Goal: Transaction & Acquisition: Purchase product/service

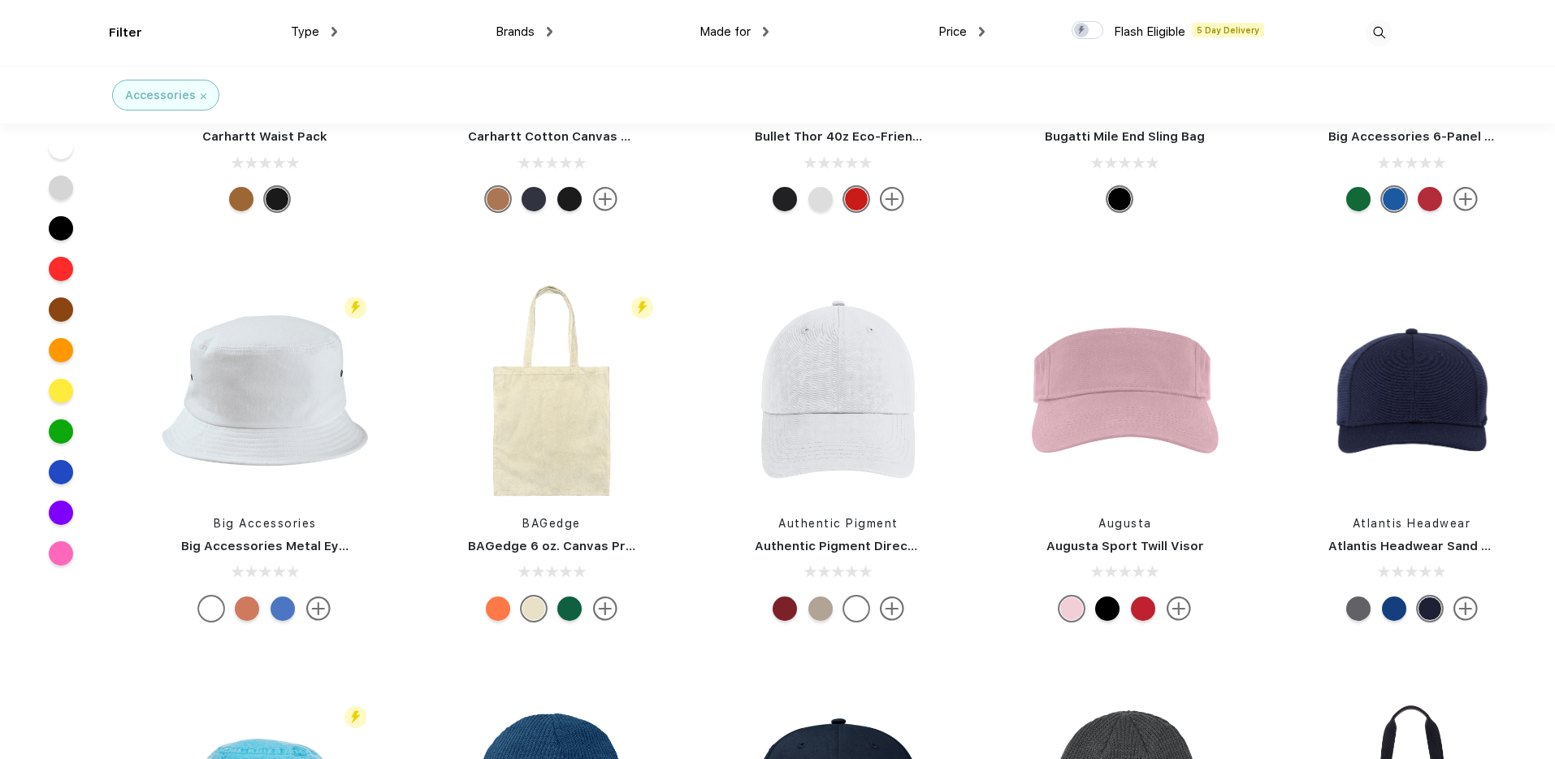
scroll to position [8484, 0]
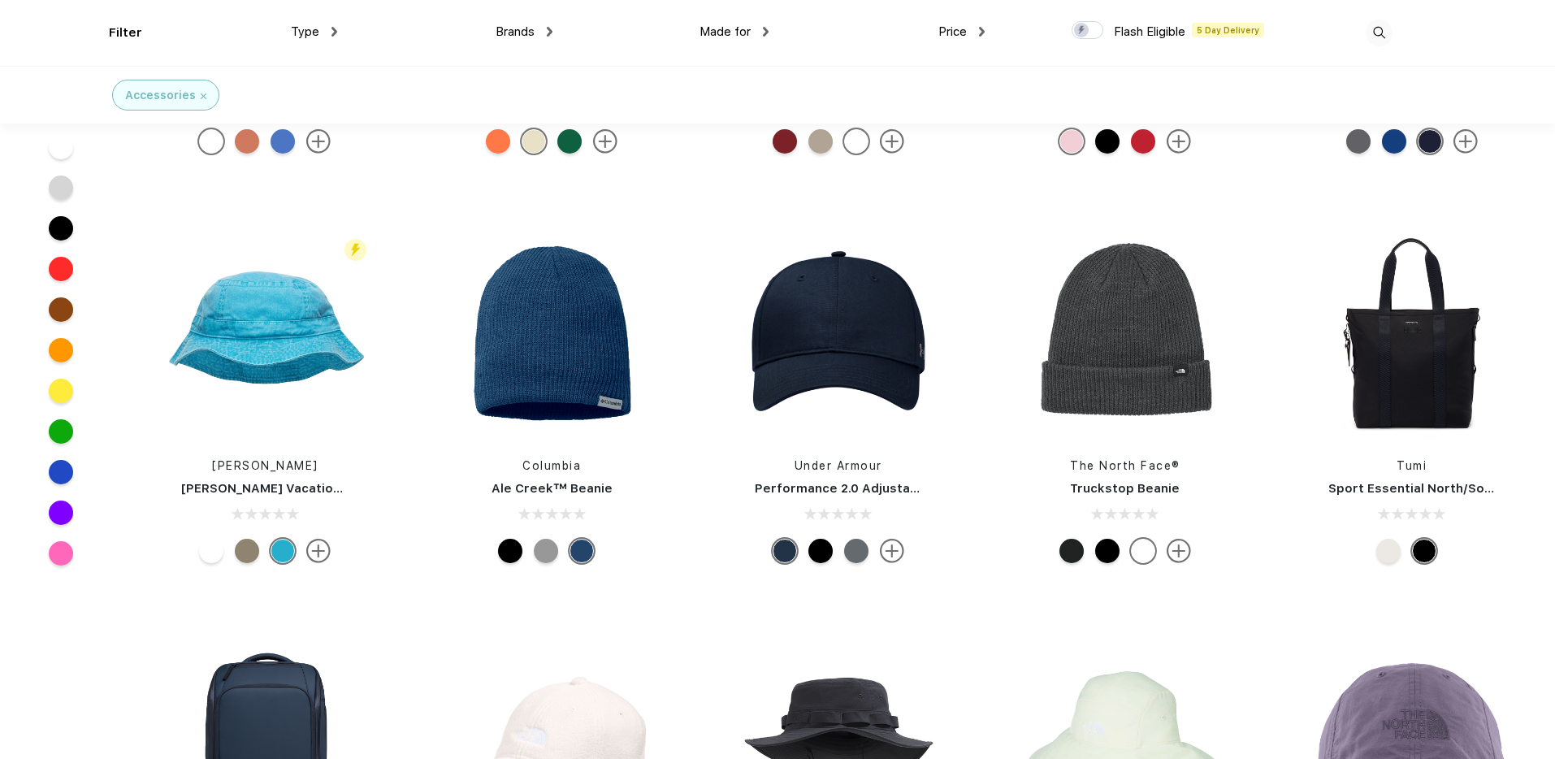
click at [201, 93] on img at bounding box center [204, 96] width 6 height 6
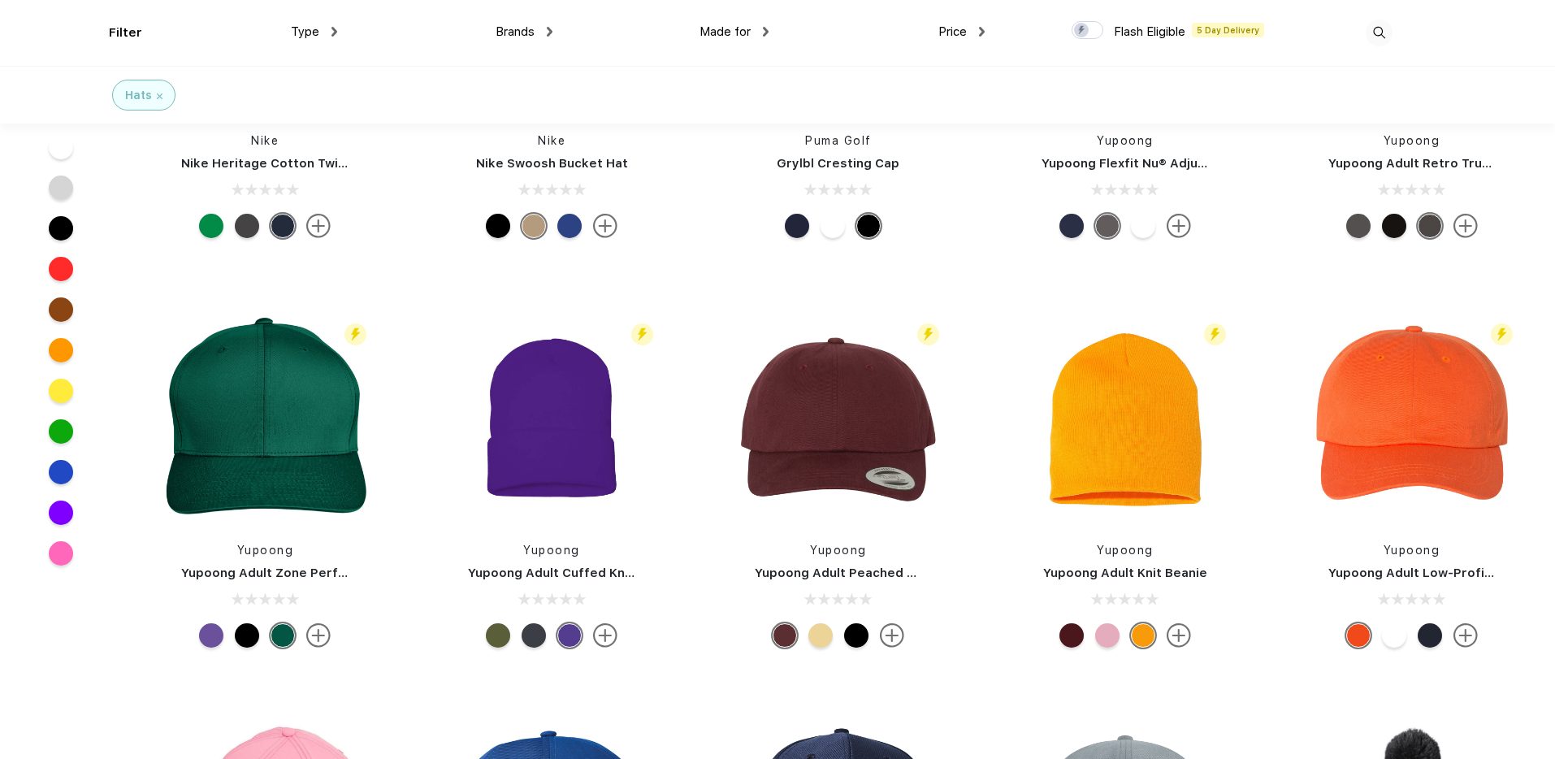
scroll to position [4487, 0]
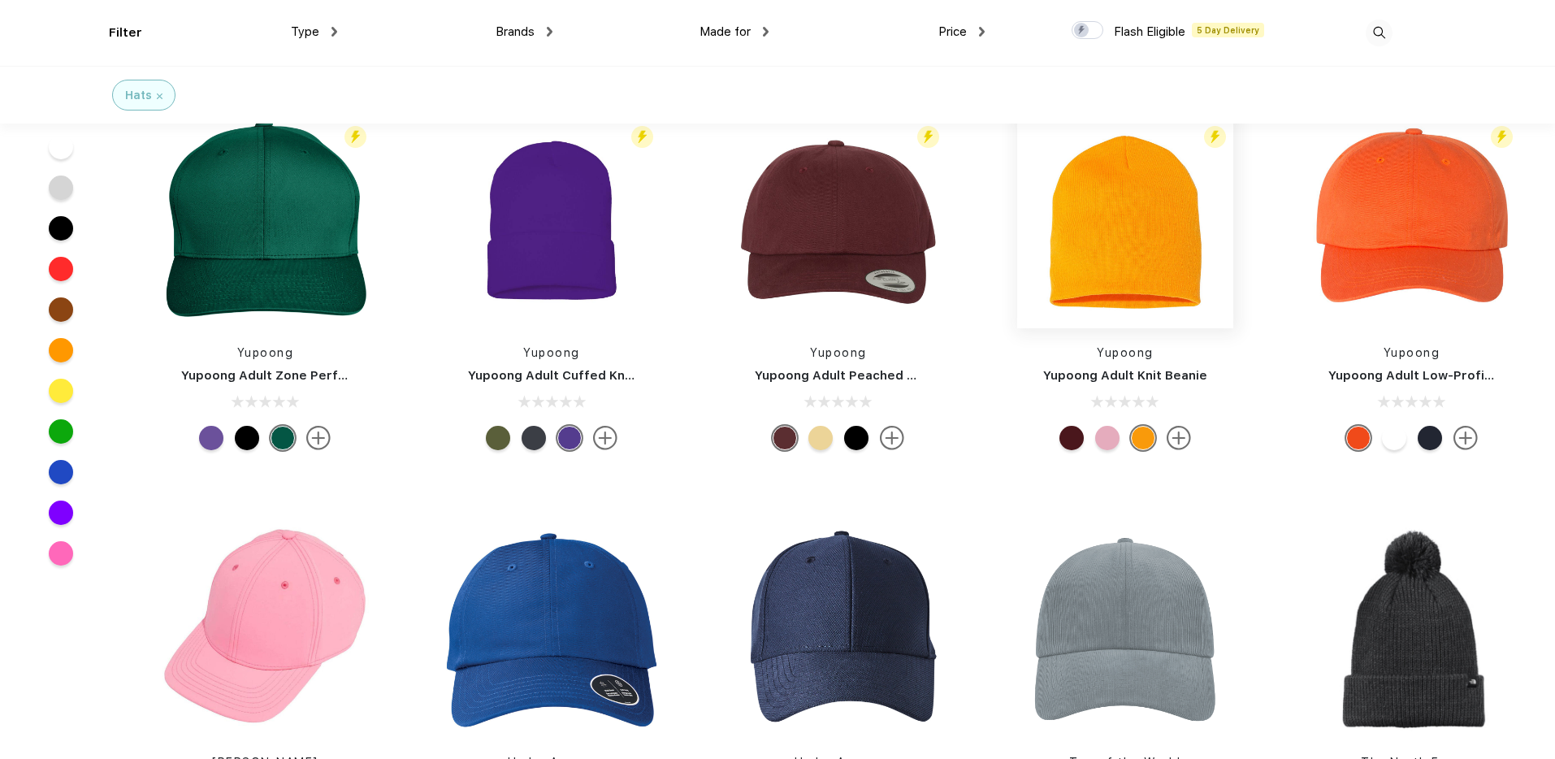
click at [1105, 256] on img at bounding box center [1125, 220] width 216 height 216
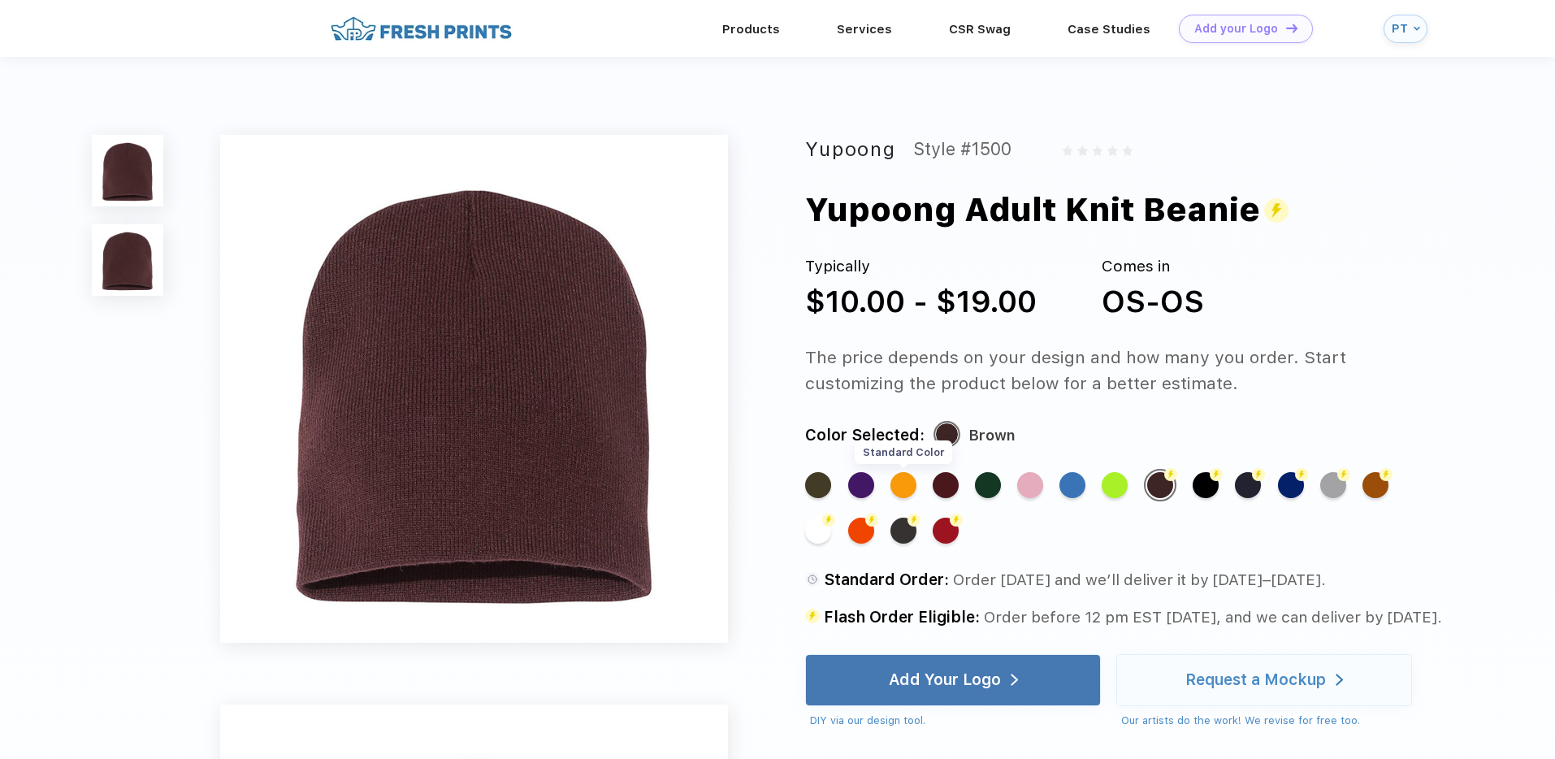
click at [901, 485] on div "Standard Color" at bounding box center [903, 485] width 26 height 26
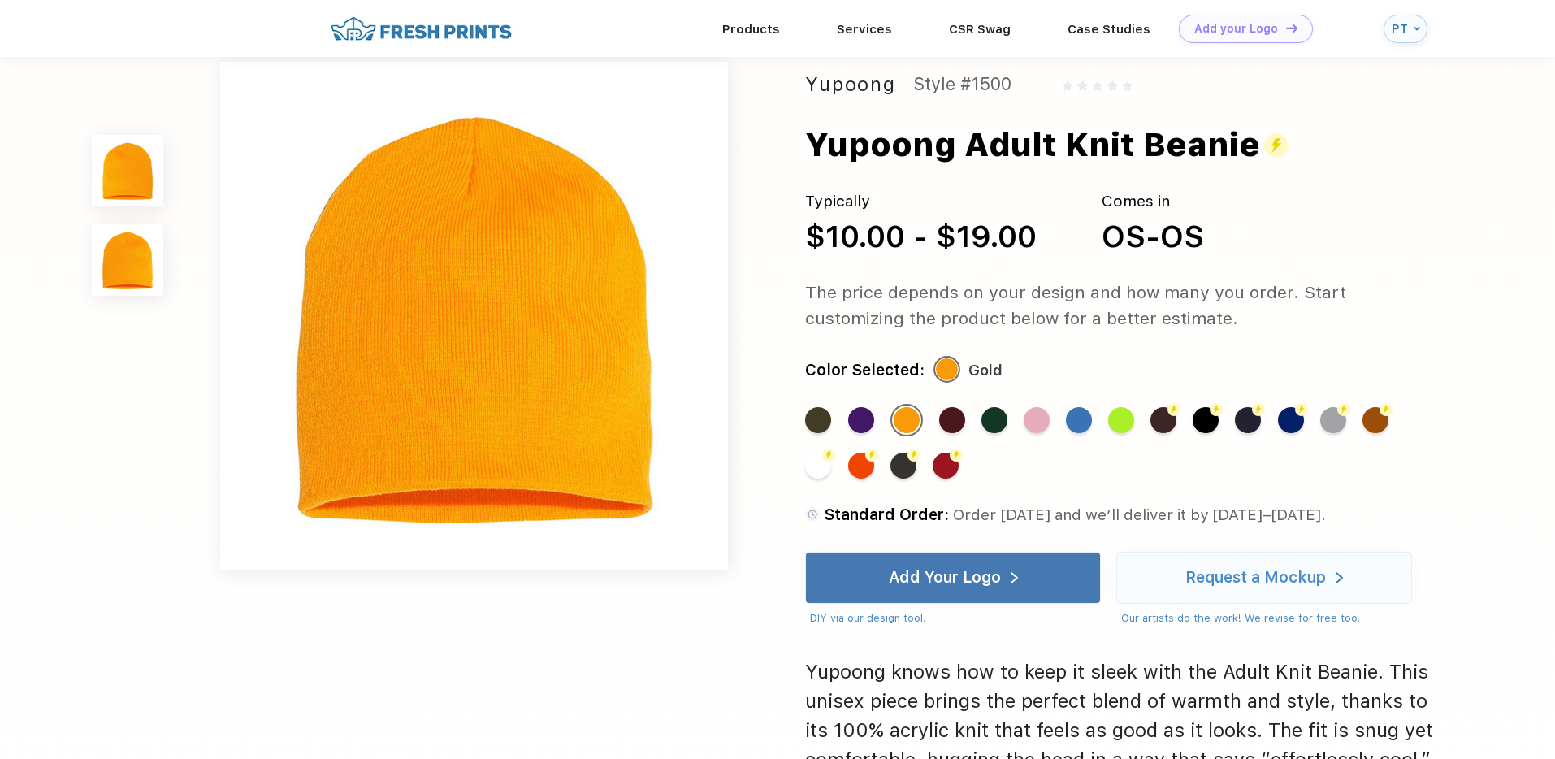
scroll to position [592, 0]
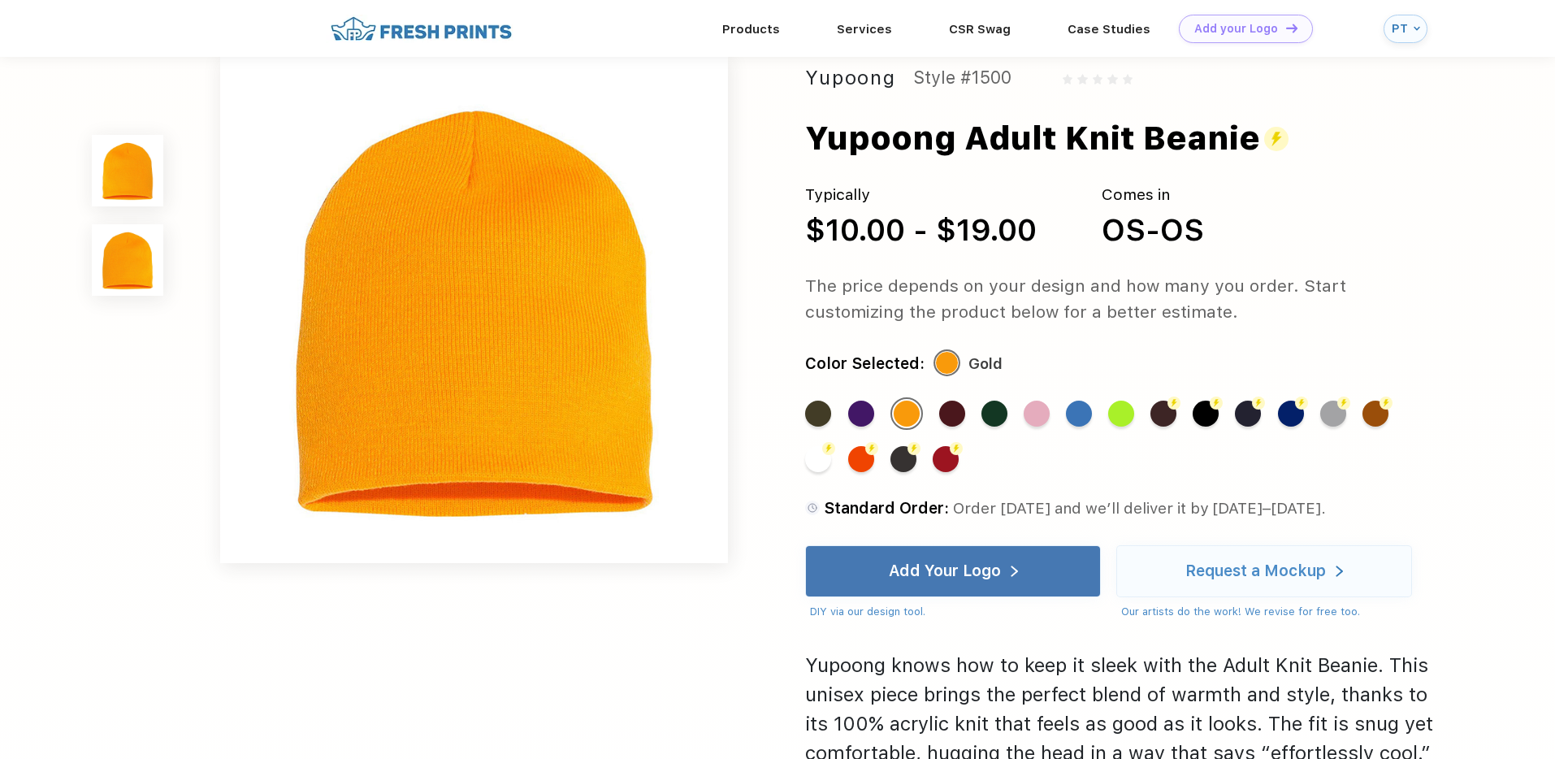
drag, startPoint x: 1248, startPoint y: 137, endPoint x: 811, endPoint y: 136, distance: 437.0
click at [811, 136] on div "Yupoong Adult Knit Beanie" at bounding box center [1046, 138] width 483 height 49
copy div "Yupoong Adult Knit Beanie"
